Goal: Task Accomplishment & Management: Use online tool/utility

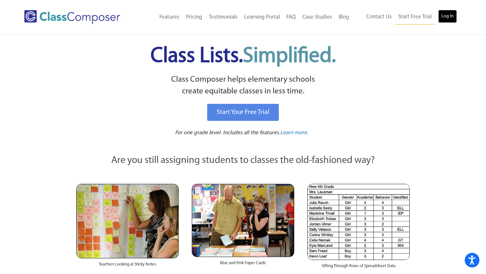
click at [447, 18] on link "Log In" at bounding box center [447, 16] width 19 height 13
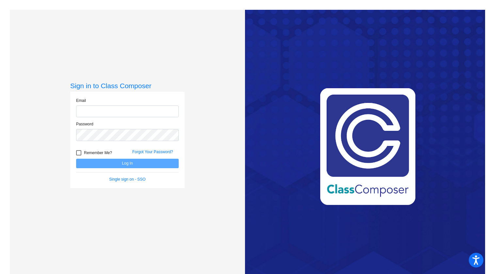
type input "shobson@millstone.k12.nj.us"
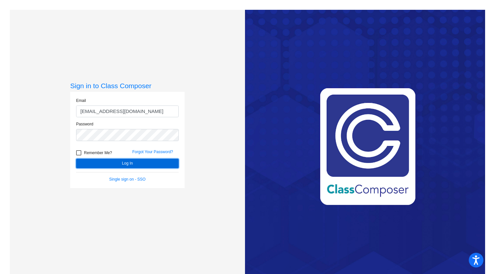
click at [147, 162] on button "Log In" at bounding box center [127, 163] width 103 height 9
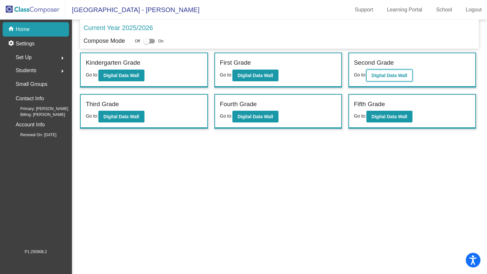
click at [378, 73] on b "Digital Data Wall" at bounding box center [390, 75] width 36 height 5
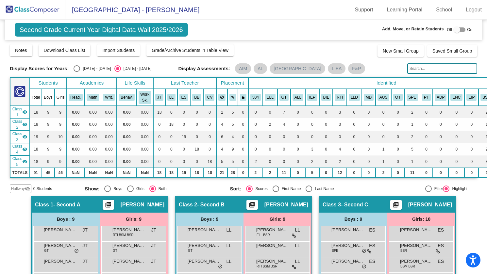
click at [32, 8] on img at bounding box center [32, 9] width 65 height 19
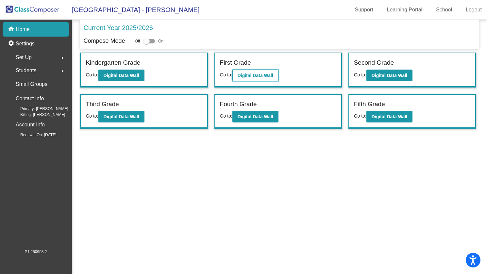
click at [252, 73] on b "Digital Data Wall" at bounding box center [256, 75] width 36 height 5
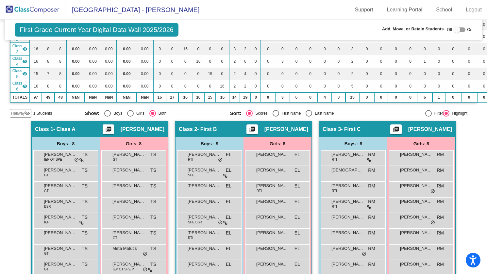
scroll to position [55, 0]
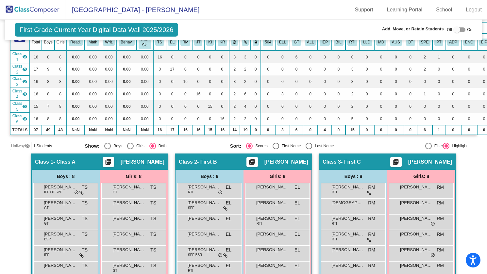
click at [22, 146] on span "Hallway" at bounding box center [18, 146] width 14 height 6
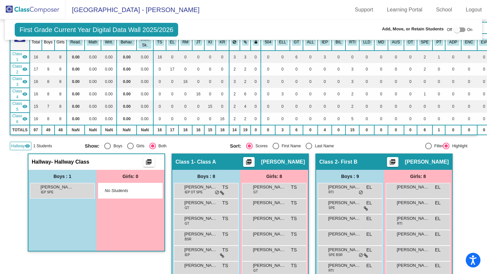
click at [44, 145] on span "1 Students" at bounding box center [42, 146] width 19 height 6
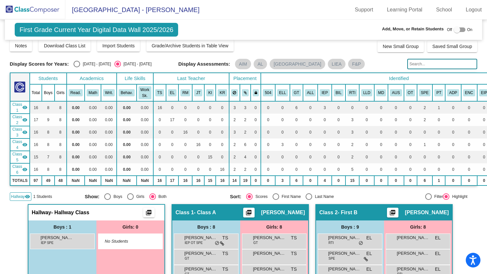
scroll to position [0, 0]
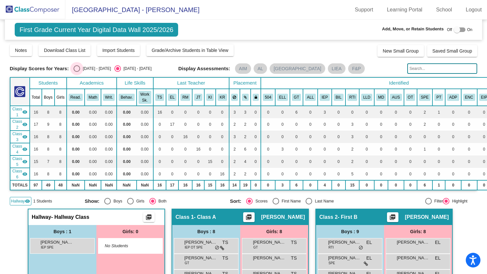
click at [78, 69] on div "Select an option" at bounding box center [77, 68] width 7 height 7
click at [77, 72] on input "[DATE] - [DATE]" at bounding box center [77, 72] width 0 height 0
radio input "true"
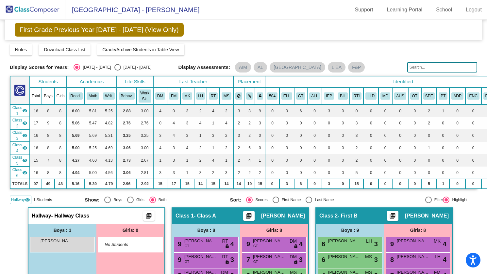
click at [412, 65] on input "text" at bounding box center [442, 67] width 70 height 10
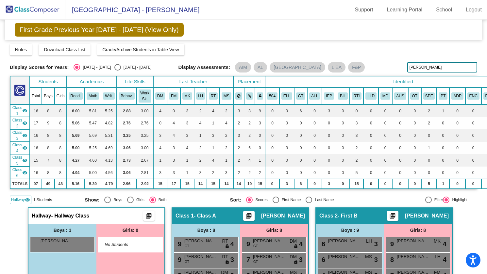
type input "winston"
click at [116, 48] on span "Grade/Archive Students in Table View" at bounding box center [140, 49] width 77 height 5
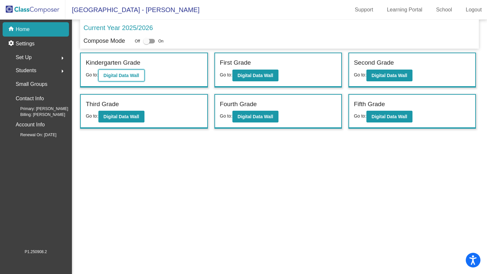
click at [136, 73] on b "Digital Data Wall" at bounding box center [122, 75] width 36 height 5
click at [261, 75] on b "Digital Data Wall" at bounding box center [256, 75] width 36 height 5
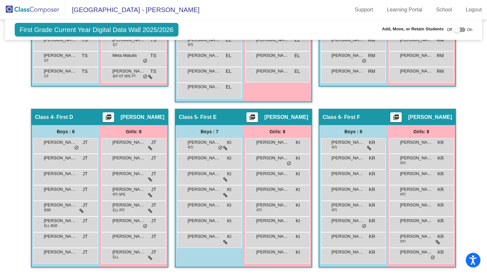
scroll to position [284, 0]
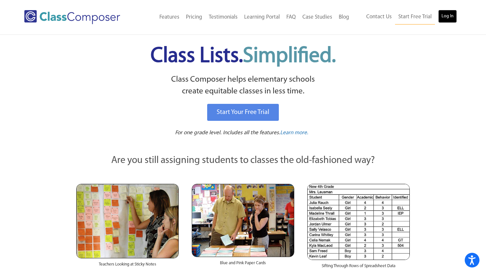
click at [446, 16] on link "Log In" at bounding box center [447, 16] width 19 height 13
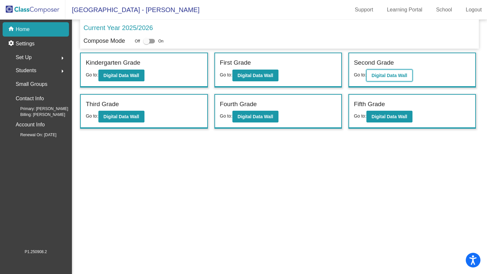
click at [392, 75] on b "Digital Data Wall" at bounding box center [390, 75] width 36 height 5
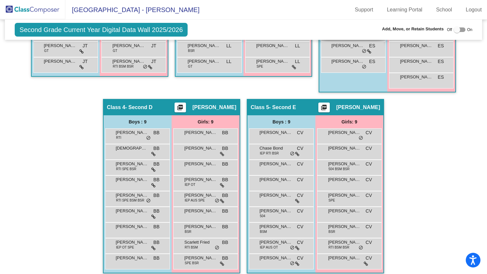
scroll to position [303, 0]
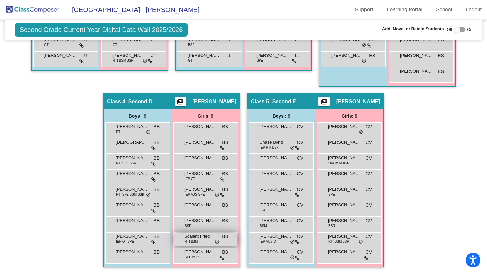
click at [210, 237] on div "Scarlett Fried RTI BSM BB lock do_not_disturb_alt" at bounding box center [205, 239] width 62 height 13
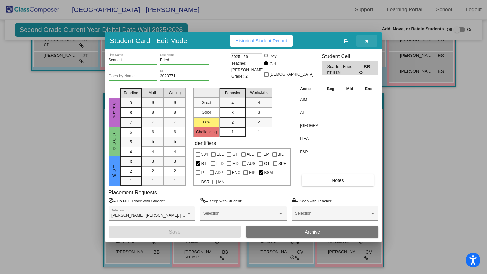
click at [366, 41] on icon "button" at bounding box center [367, 41] width 4 height 5
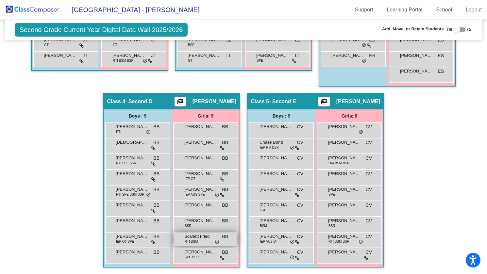
click at [196, 235] on span "Scarlett Fried" at bounding box center [200, 236] width 33 height 7
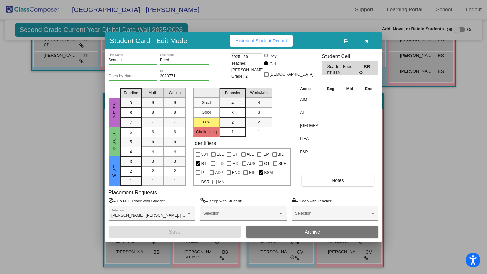
click at [366, 40] on icon "button" at bounding box center [367, 41] width 4 height 5
